Goal: Task Accomplishment & Management: Manage account settings

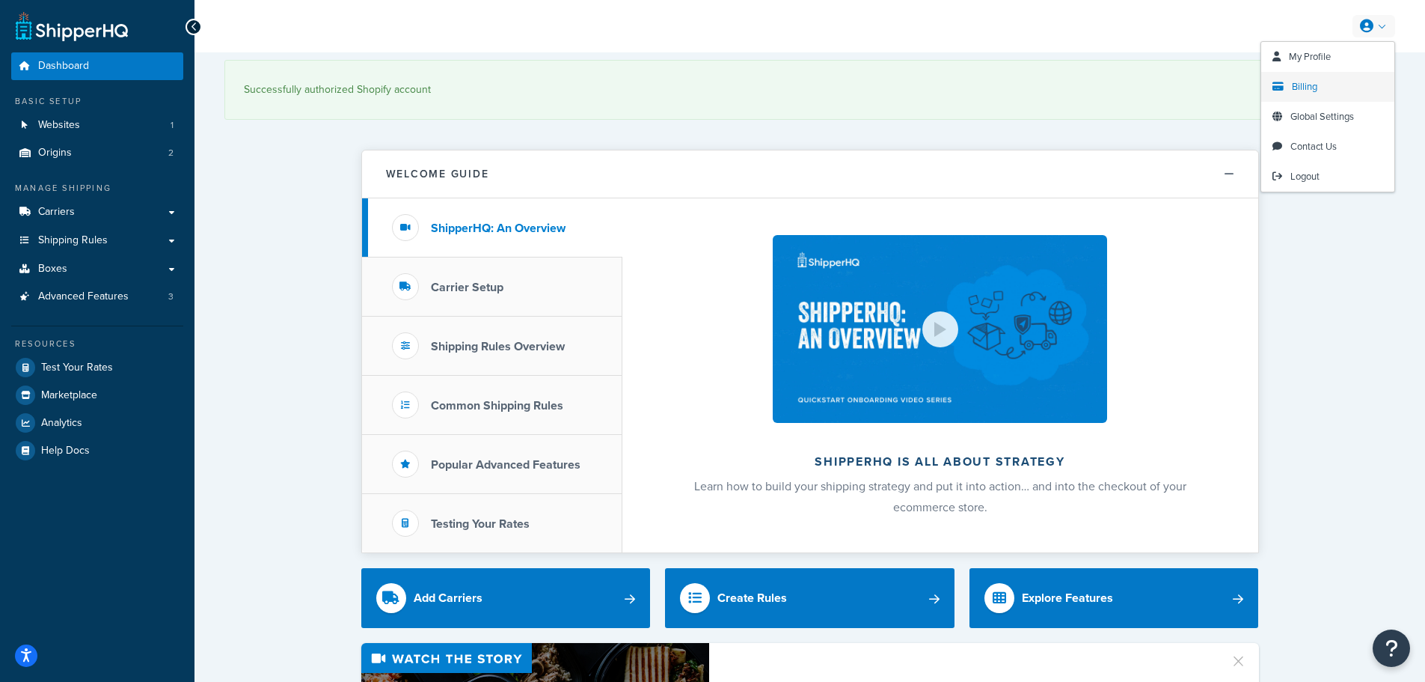
click at [1317, 90] on span "Billing" at bounding box center [1304, 86] width 25 height 14
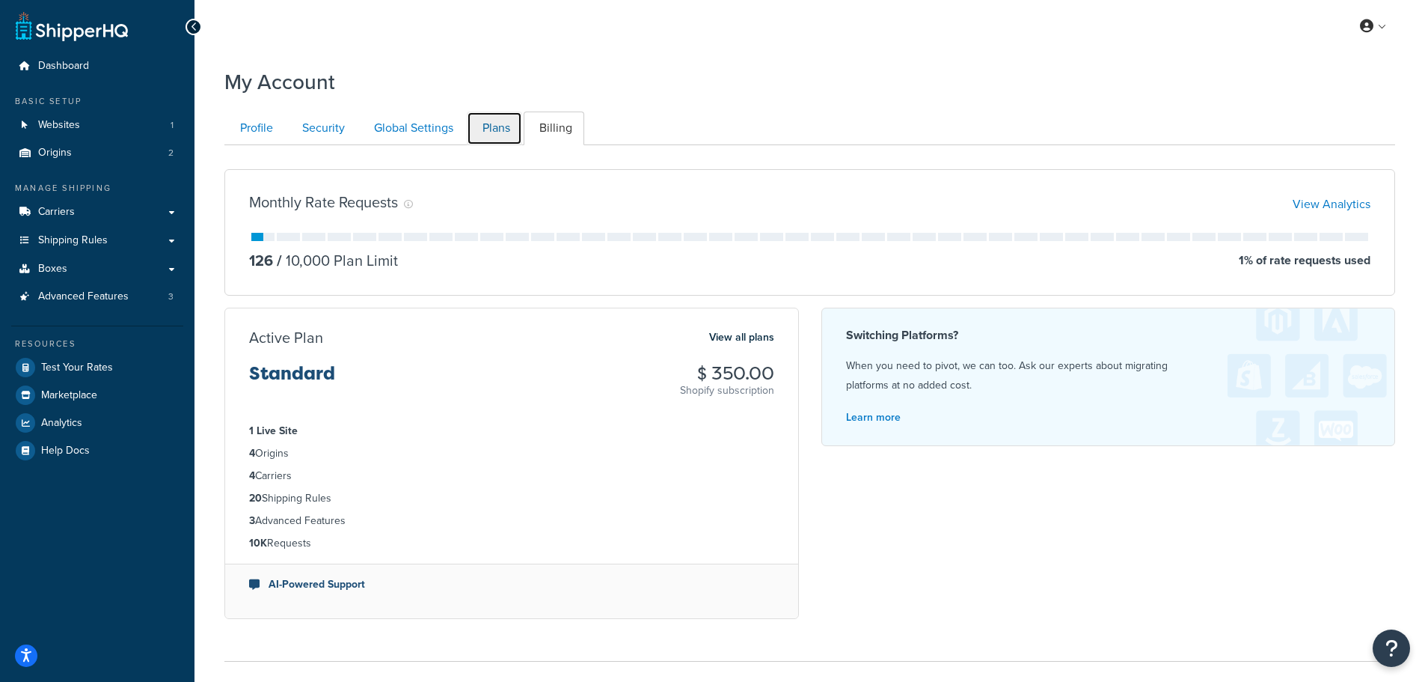
click at [489, 132] on link "Plans" at bounding box center [494, 128] width 55 height 34
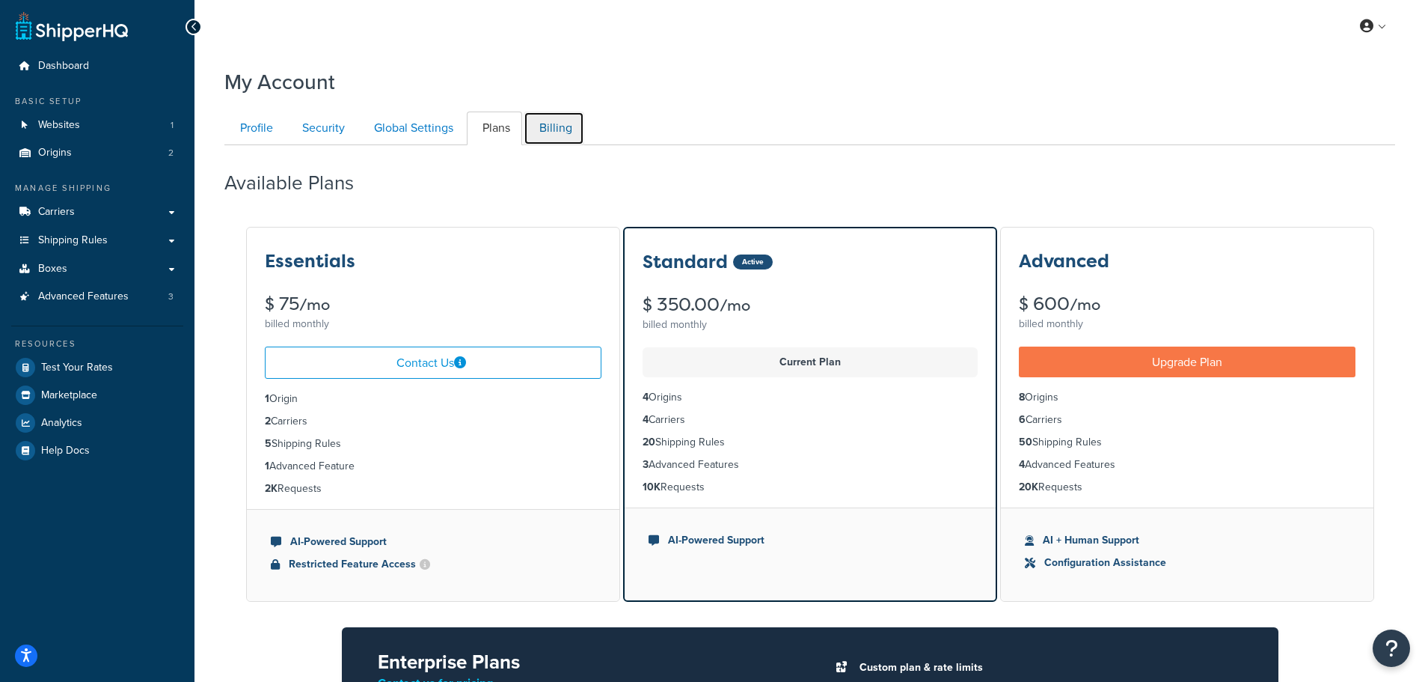
click at [555, 126] on link "Billing" at bounding box center [554, 128] width 61 height 34
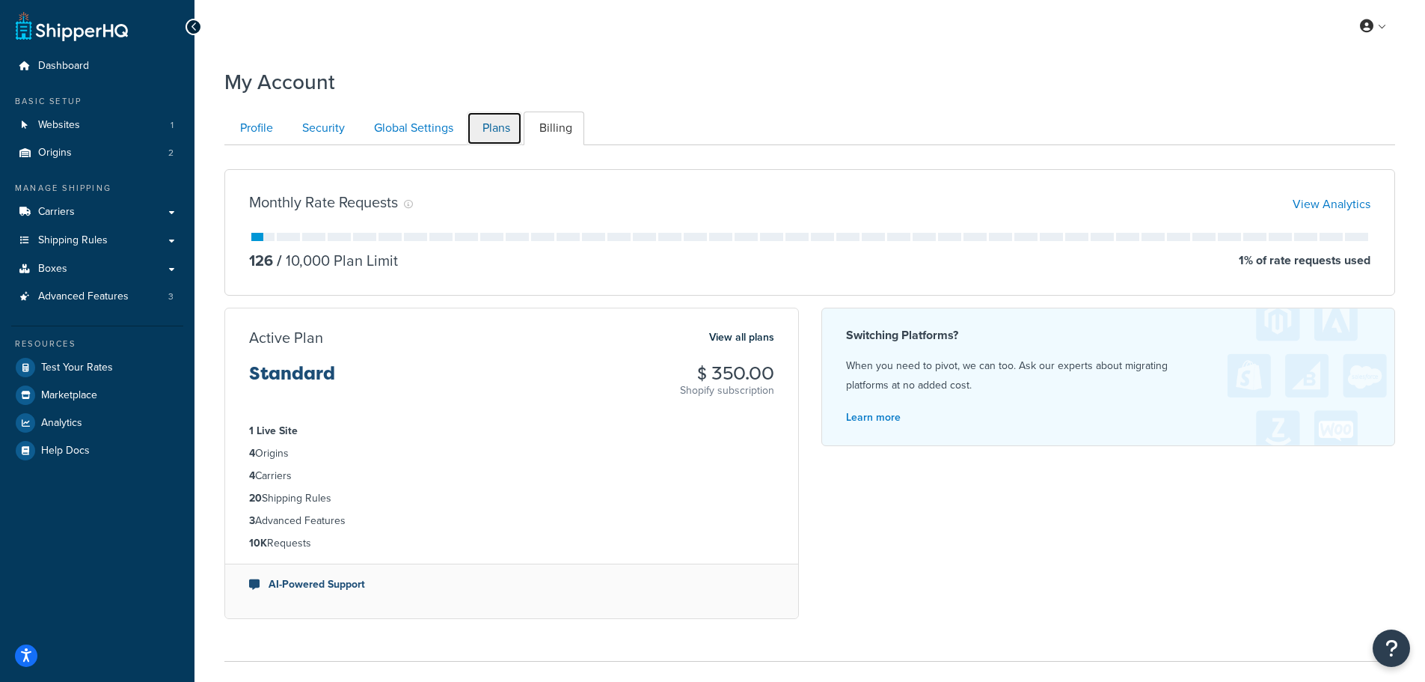
click at [500, 129] on link "Plans" at bounding box center [494, 128] width 55 height 34
